Goal: Task Accomplishment & Management: Complete application form

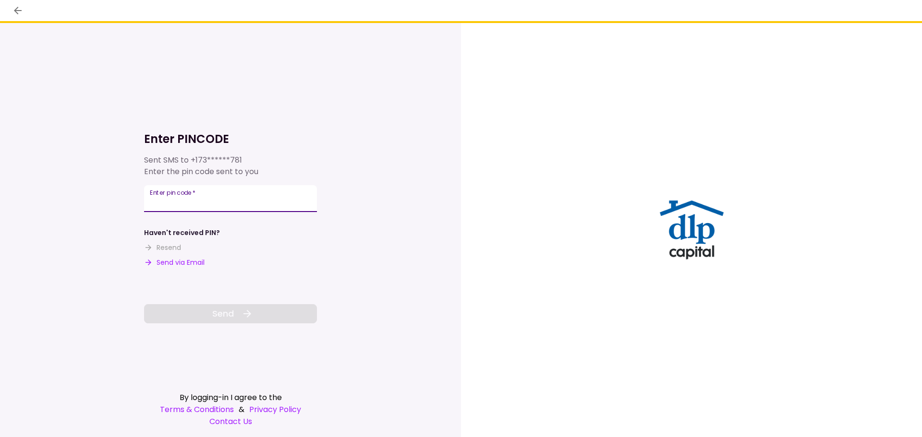
click at [252, 199] on input "Enter pin code   *" at bounding box center [230, 198] width 173 height 27
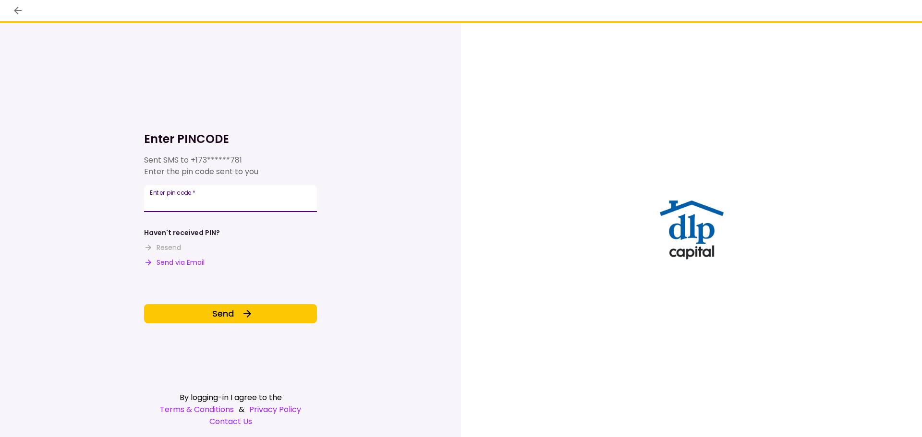
click at [217, 204] on input "******" at bounding box center [230, 198] width 173 height 27
click at [284, 205] on input "******" at bounding box center [230, 200] width 173 height 27
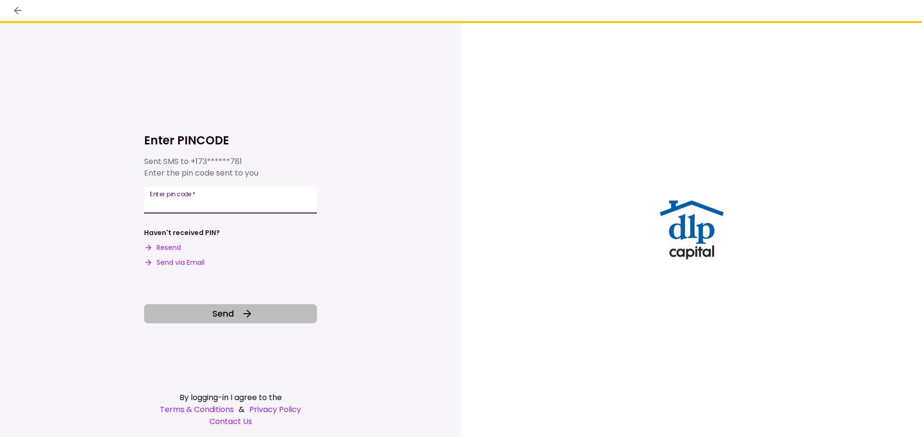
type input "******"
click at [223, 315] on span "Send" at bounding box center [223, 313] width 22 height 13
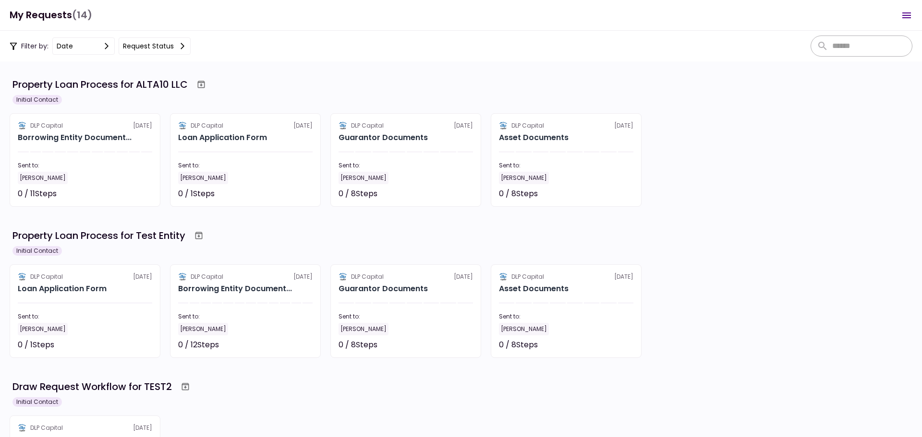
click at [690, 157] on div "DLP Capital [DATE] Borrowing Entity Document... Sent to: [PERSON_NAME] 0 / 11 S…" at bounding box center [461, 160] width 902 height 94
click at [376, 55] on div "Filter by: date Request status" at bounding box center [461, 46] width 922 height 31
click at [161, 83] on div "Property Loan Process for ALTA10 LLC" at bounding box center [99, 84] width 175 height 14
click at [162, 83] on div "Property Loan Process for ALTA10 LLC" at bounding box center [99, 84] width 175 height 14
click at [162, 82] on div "Property Loan Process for ALTA10 LLC" at bounding box center [99, 84] width 175 height 14
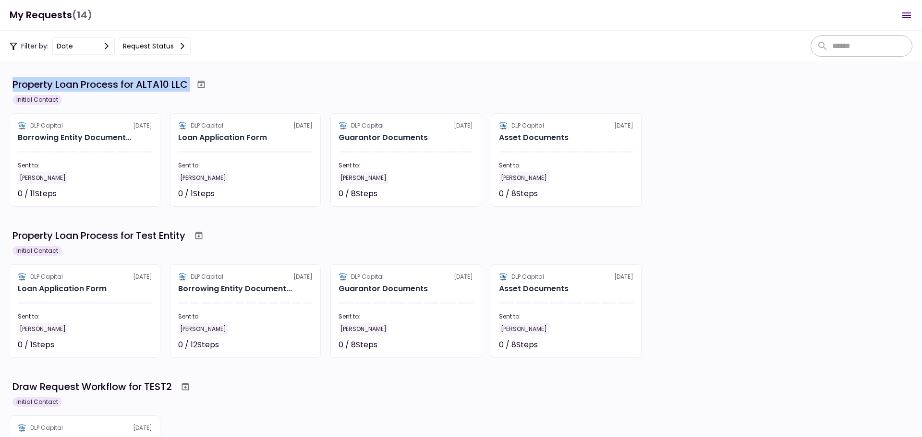
click at [163, 82] on div "Property Loan Process for ALTA10 LLC" at bounding box center [99, 84] width 175 height 14
click at [163, 85] on div "Property Loan Process for ALTA10 LLC" at bounding box center [99, 84] width 175 height 14
click at [164, 85] on div "Property Loan Process for ALTA10 LLC" at bounding box center [99, 84] width 175 height 14
click at [164, 87] on div "Property Loan Process for ALTA10 LLC" at bounding box center [99, 84] width 175 height 14
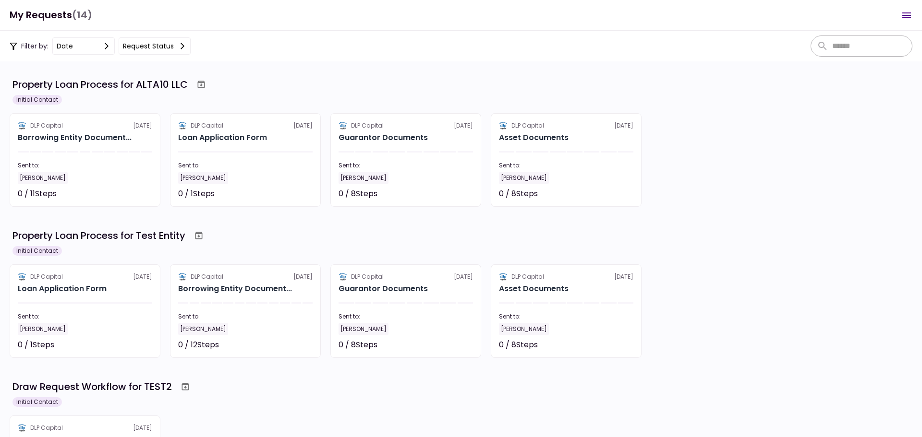
click at [253, 244] on div "Property Loan Process for Test Entity" at bounding box center [462, 235] width 900 height 17
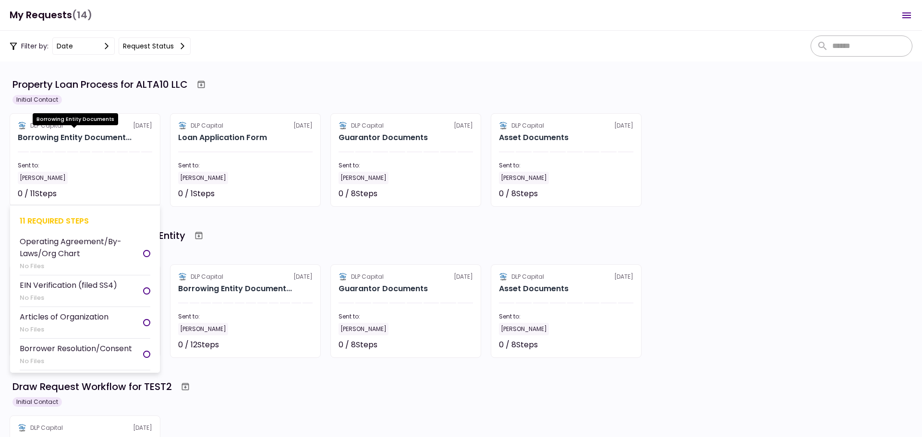
click at [83, 142] on div "Borrowing Entity Document..." at bounding box center [75, 138] width 114 height 12
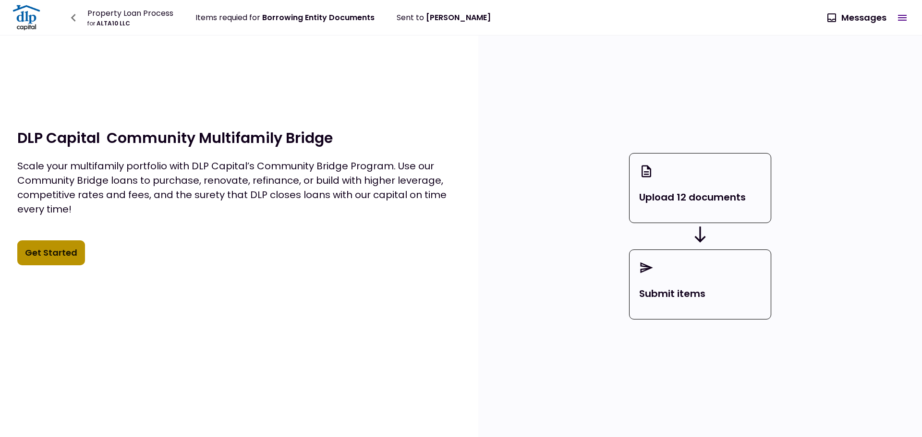
click at [59, 262] on button "Get Started" at bounding box center [51, 252] width 68 height 25
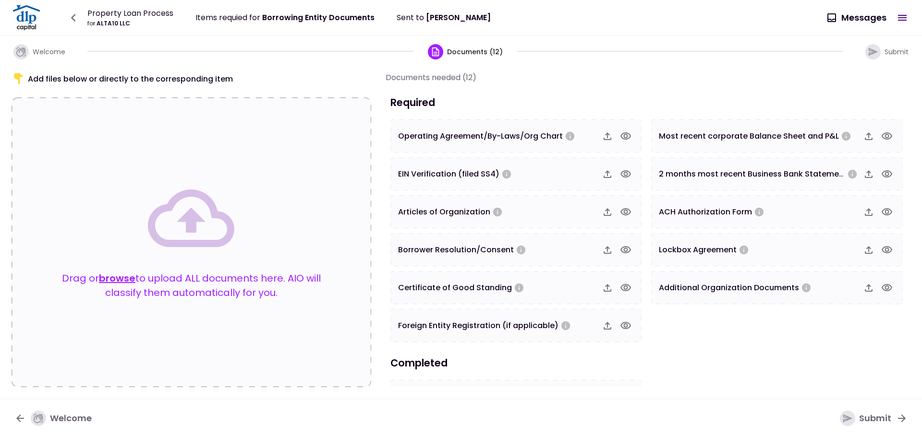
click at [606, 133] on icon "button" at bounding box center [607, 136] width 8 height 8
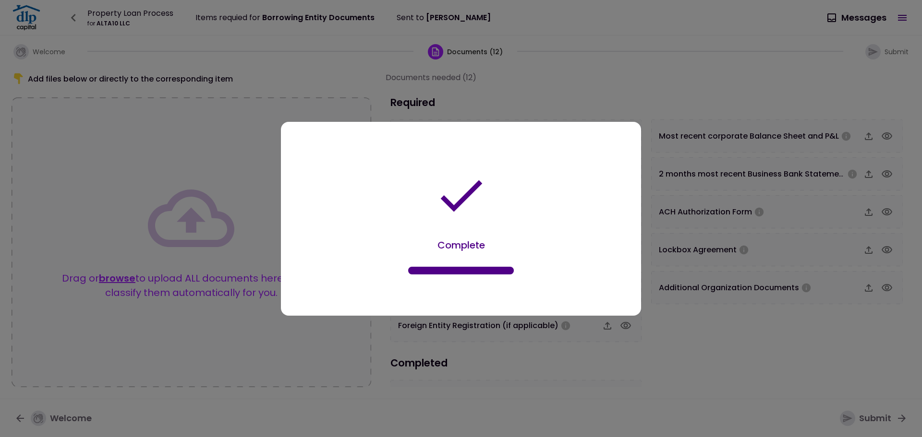
click at [625, 212] on div "Complete" at bounding box center [460, 220] width 331 height 161
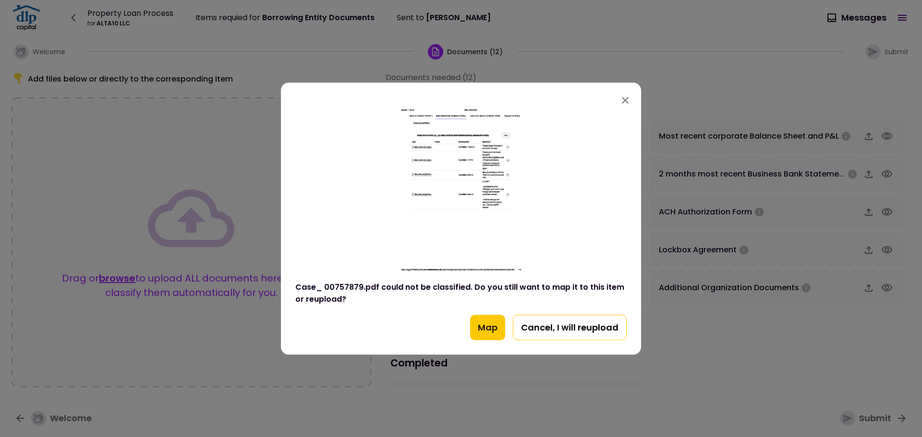
click at [578, 335] on button "Cancel, I will reupload" at bounding box center [570, 328] width 114 height 26
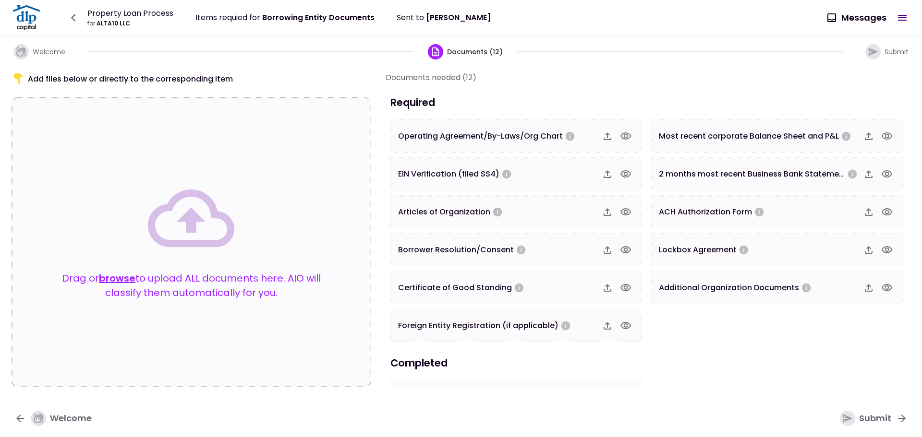
click at [687, 288] on span "Additional Organization Documents" at bounding box center [729, 287] width 140 height 11
click at [606, 211] on icon "button" at bounding box center [607, 212] width 8 height 8
click at [472, 213] on span "Articles of Organization" at bounding box center [444, 211] width 92 height 11
click at [872, 421] on div "Submit" at bounding box center [865, 418] width 51 height 15
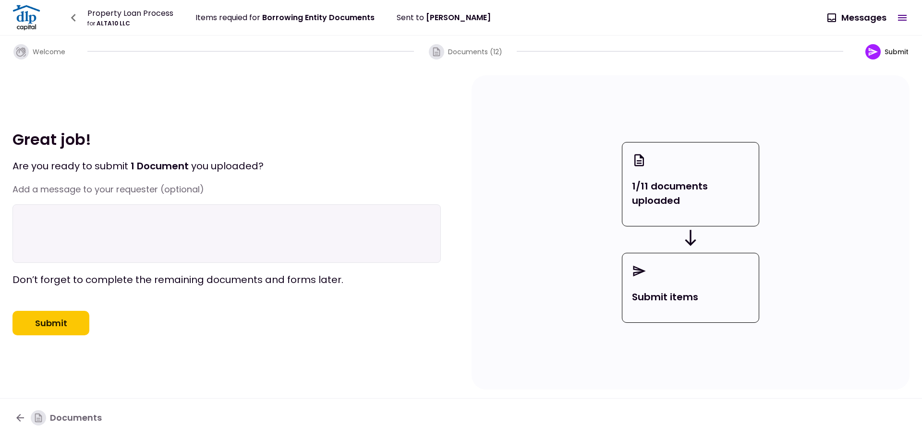
drag, startPoint x: 372, startPoint y: 223, endPoint x: 367, endPoint y: 237, distance: 15.0
click at [367, 222] on textarea at bounding box center [226, 233] width 428 height 59
click at [131, 336] on div "Submit" at bounding box center [226, 323] width 428 height 25
click at [73, 334] on button "Submit" at bounding box center [50, 323] width 77 height 25
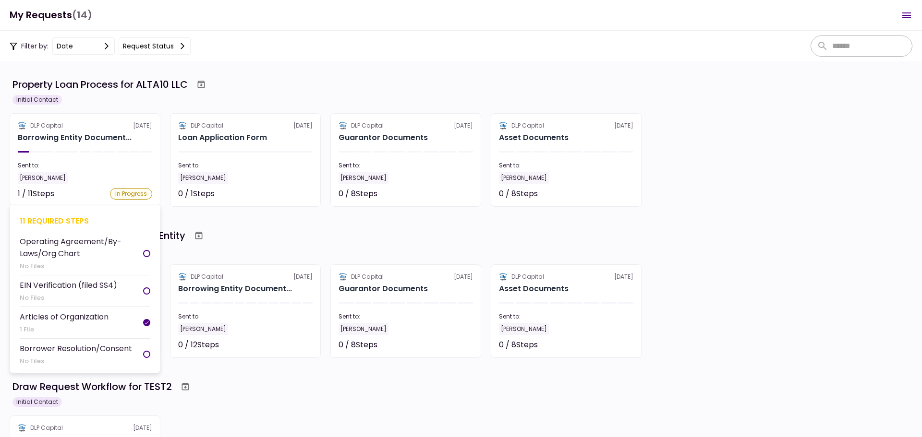
click at [44, 149] on section "DLP Capital [DATE] Borrowing Entity Document... Sent to: [PERSON_NAME] 1 / 11 S…" at bounding box center [85, 160] width 151 height 94
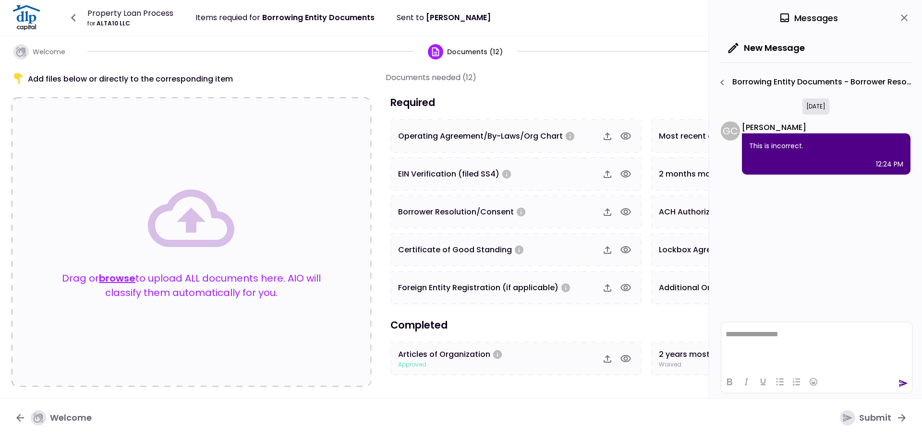
drag, startPoint x: 751, startPoint y: 146, endPoint x: 804, endPoint y: 149, distance: 52.4
click at [804, 149] on p "This is incorrect." at bounding box center [826, 146] width 154 height 12
click at [775, 157] on div "This is incorrect. 12:24 PM" at bounding box center [826, 153] width 168 height 41
click at [908, 13] on icon "close" at bounding box center [904, 18] width 12 height 12
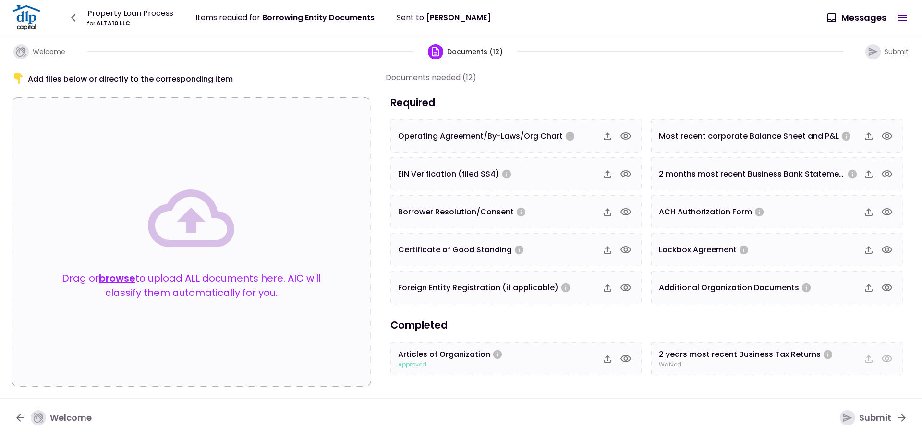
click at [403, 368] on span "approved" at bounding box center [412, 364] width 28 height 9
click at [443, 396] on div "Add files below or directly to the corresponding item Drag or browse to upload …" at bounding box center [461, 233] width 922 height 332
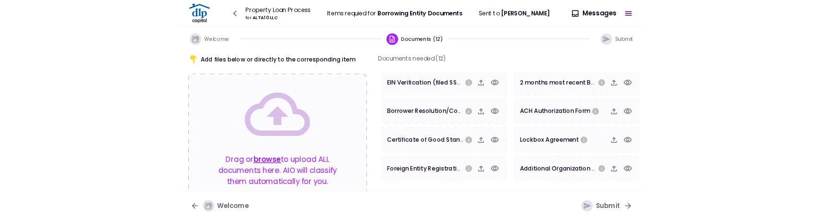
scroll to position [133, 0]
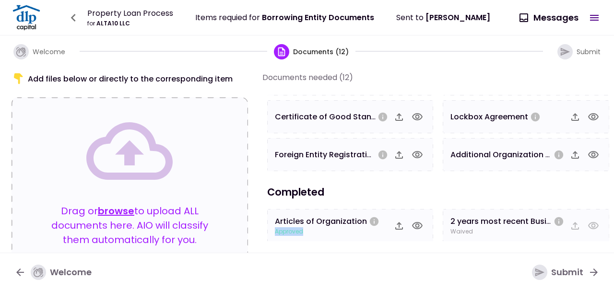
click at [301, 238] on div "Articles of Organization approved" at bounding box center [350, 225] width 167 height 33
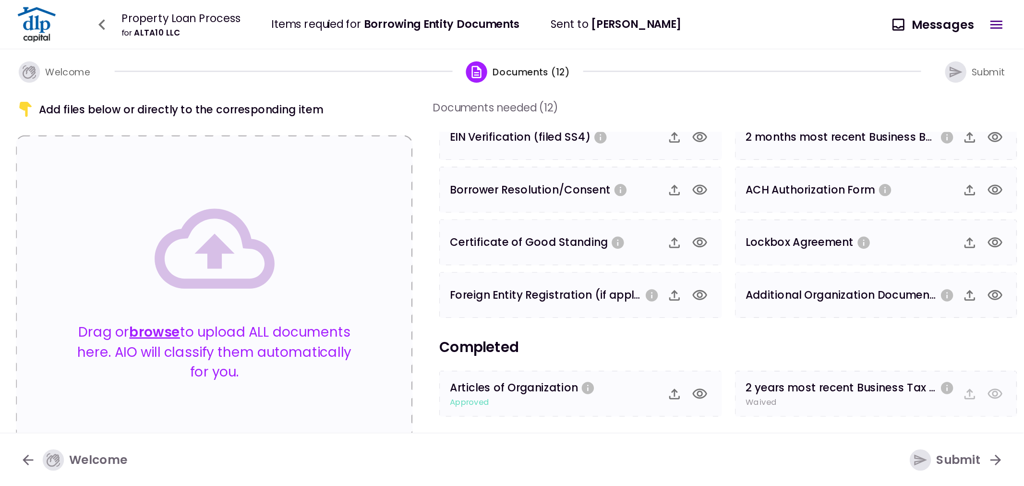
scroll to position [27, 0]
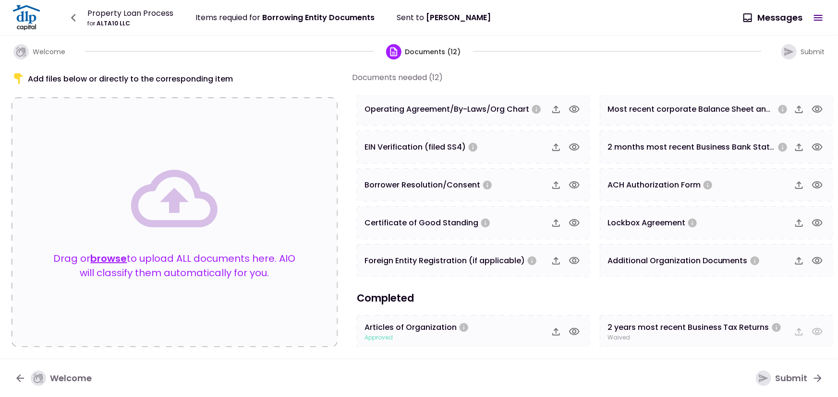
click at [380, 336] on span "approved" at bounding box center [378, 338] width 28 height 9
click at [379, 336] on span "approved" at bounding box center [378, 338] width 28 height 9
click at [400, 339] on div "approved" at bounding box center [416, 338] width 105 height 9
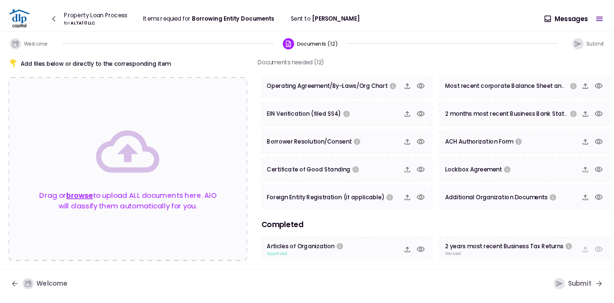
scroll to position [0, 0]
